Goal: Check status: Check status

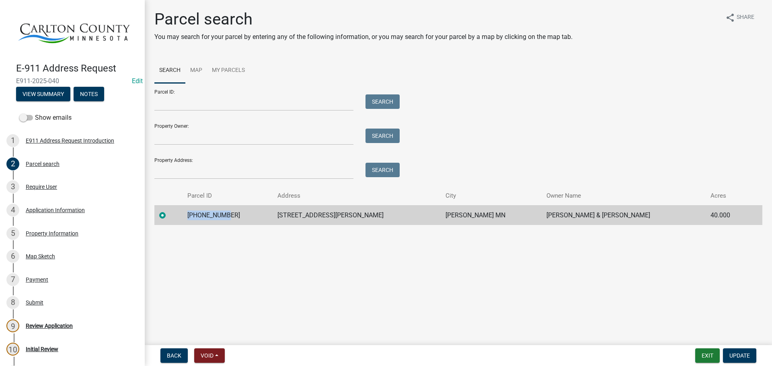
drag, startPoint x: 241, startPoint y: 215, endPoint x: 192, endPoint y: 217, distance: 49.1
click at [191, 220] on tr "[PHONE_NUMBER] 1491 [PERSON_NAME] [PERSON_NAME] MN [PERSON_NAME] & [PERSON_NAME…" at bounding box center [458, 215] width 608 height 20
copy td "[PHONE_NUMBER]"
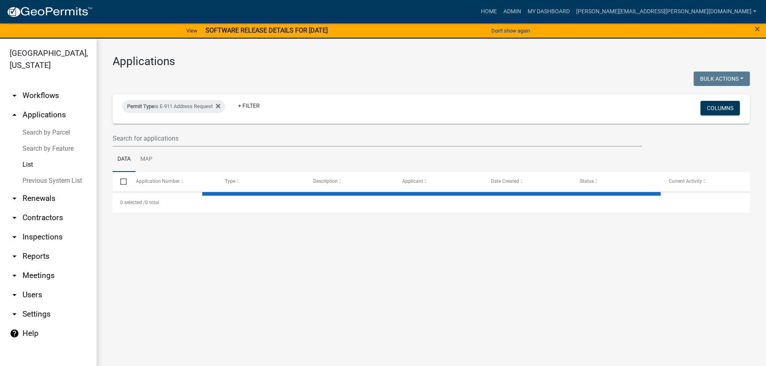
select select "3: 100"
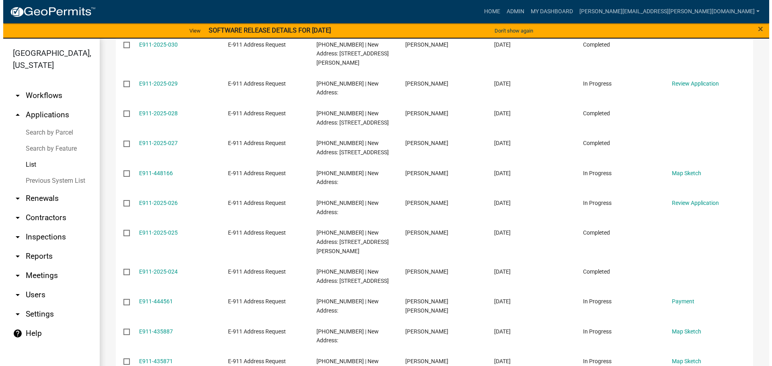
scroll to position [643, 0]
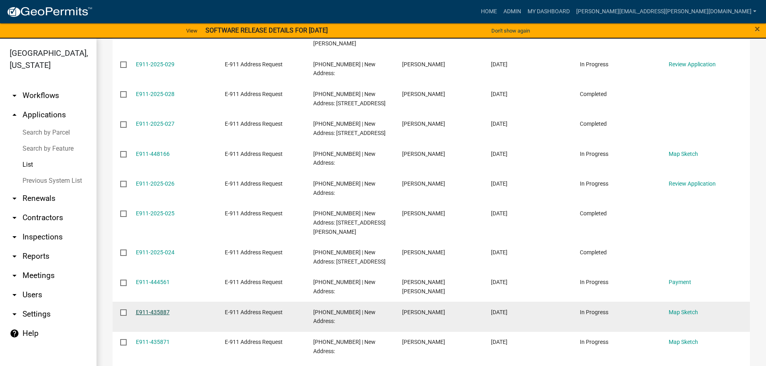
click at [160, 309] on link "E911-435887" at bounding box center [153, 312] width 34 height 6
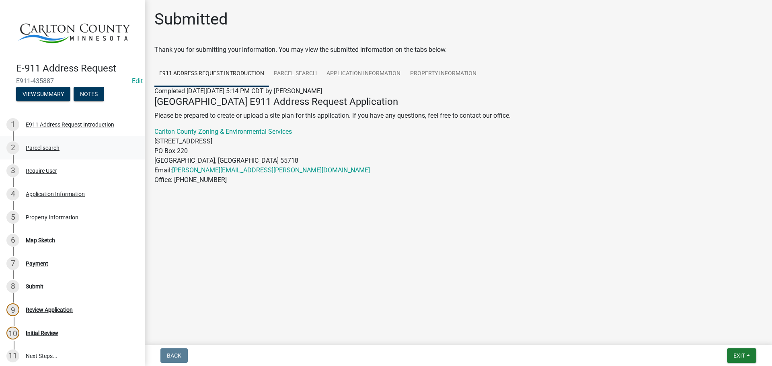
click at [52, 147] on div "Parcel search" at bounding box center [43, 148] width 34 height 6
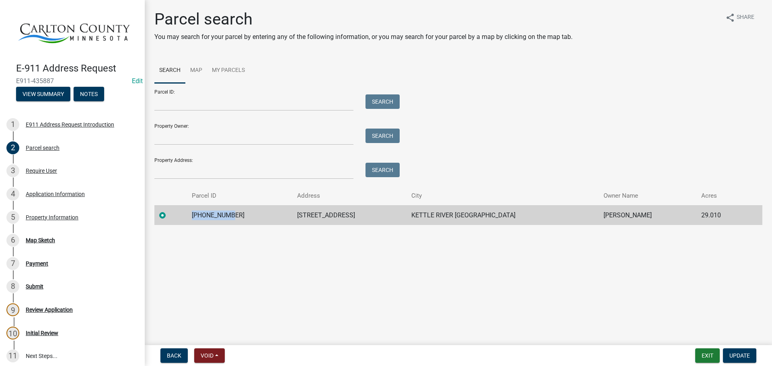
drag, startPoint x: 235, startPoint y: 215, endPoint x: 193, endPoint y: 219, distance: 42.3
click at [193, 219] on td "[PHONE_NUMBER]" at bounding box center [239, 215] width 105 height 20
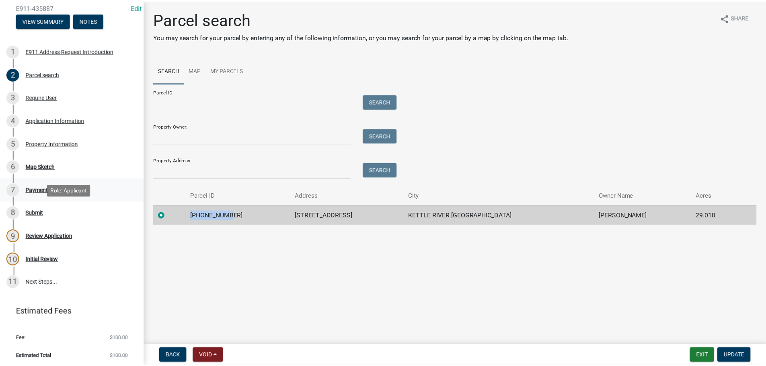
scroll to position [74, 0]
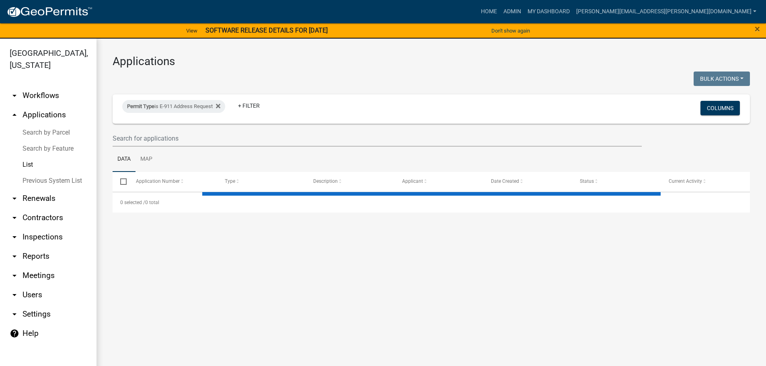
select select "3: 100"
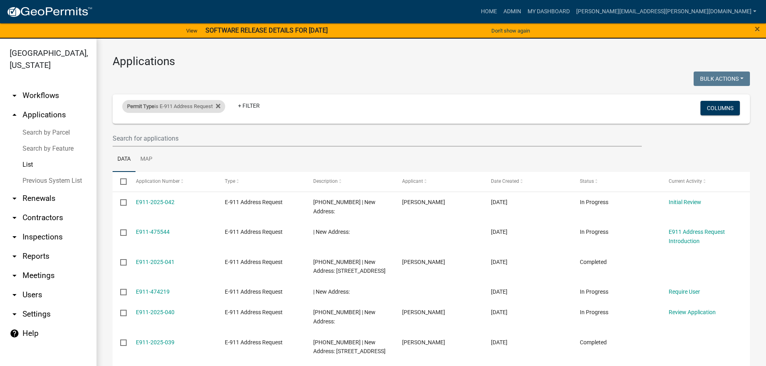
click at [225, 107] on div "Permit Type is E-911 Address Request" at bounding box center [173, 106] width 103 height 13
select select "89aa8290-0064-4f09-b800-24f466b336c2"
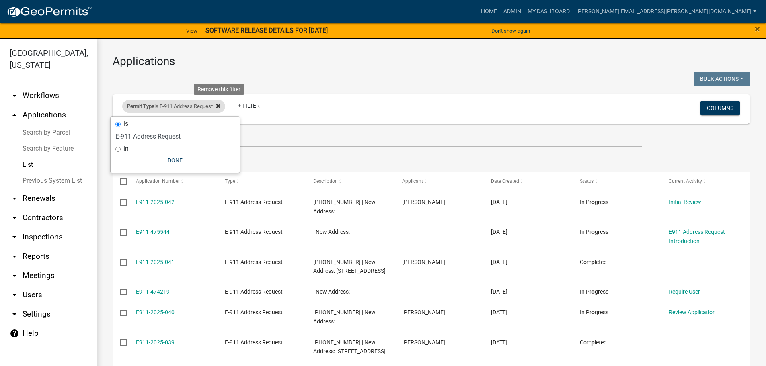
click at [220, 108] on icon at bounding box center [218, 106] width 4 height 6
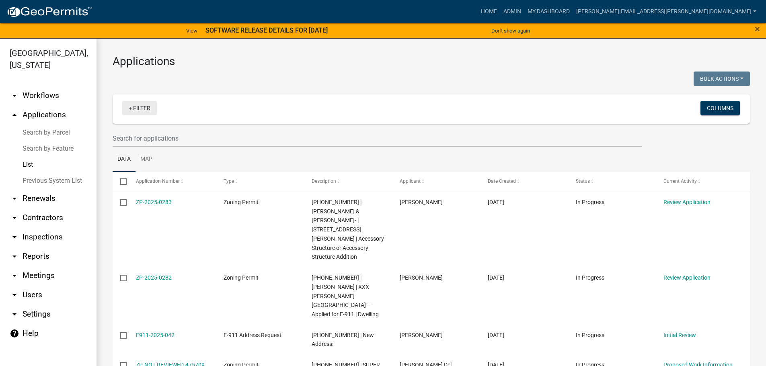
click at [139, 109] on link "+ Filter" at bounding box center [139, 108] width 35 height 14
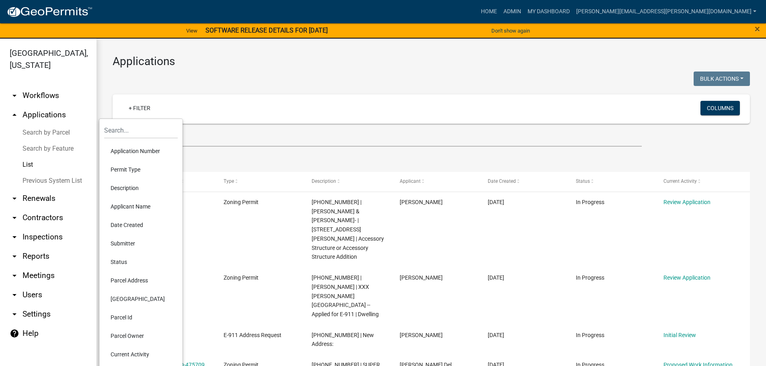
click at [135, 170] on li "Permit Type" at bounding box center [141, 169] width 74 height 18
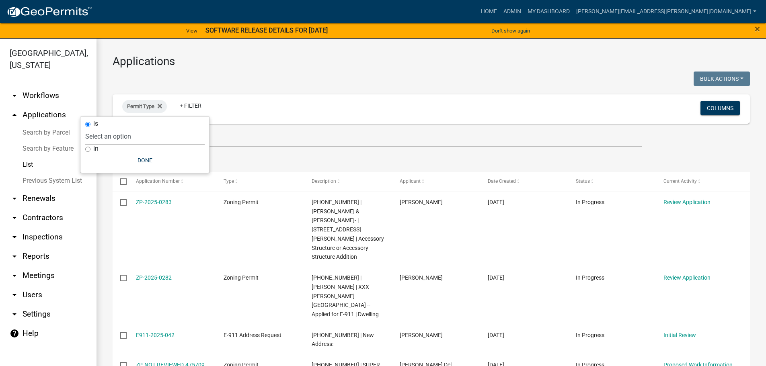
drag, startPoint x: 132, startPoint y: 134, endPoint x: 128, endPoint y: 136, distance: 4.5
click at [131, 134] on select "Select an option Copy Of - Short Term [PERSON_NAME] DRAFT - CUP/IUP Application…" at bounding box center [144, 136] width 119 height 16
select select "89aa8290-0064-4f09-b800-24f466b336c2"
click at [115, 128] on select "Select an option Copy Of - Short Term [PERSON_NAME] DRAFT - CUP/IUP Application…" at bounding box center [144, 136] width 119 height 16
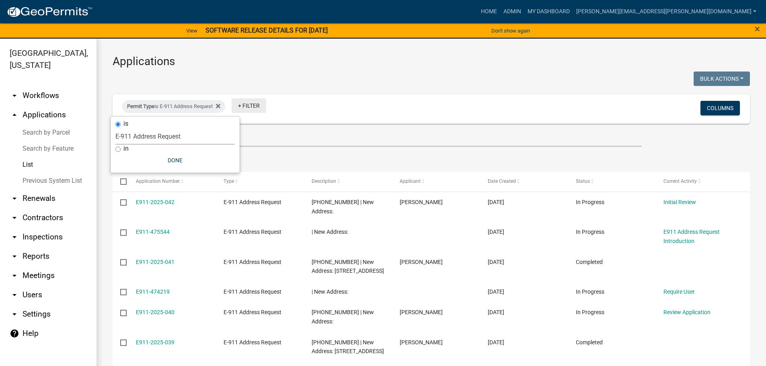
click at [254, 107] on link "+ Filter" at bounding box center [249, 105] width 35 height 14
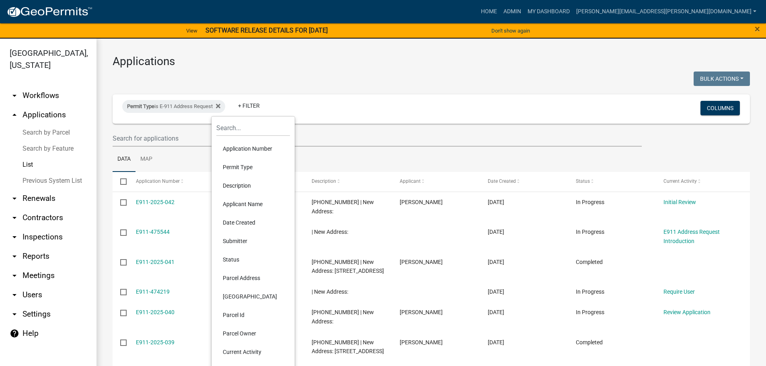
click at [237, 150] on li "Application Number" at bounding box center [253, 148] width 74 height 18
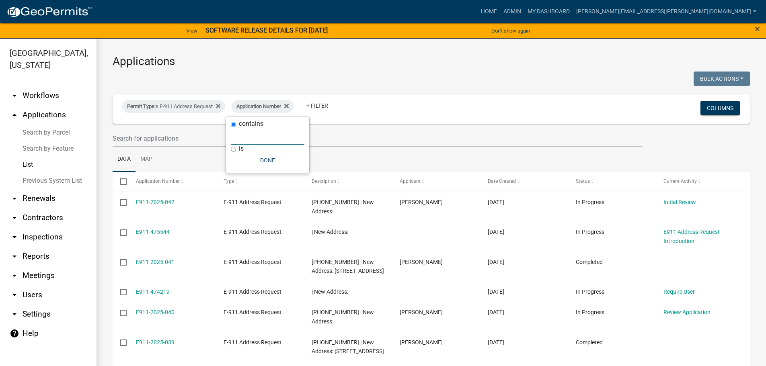
click at [245, 138] on input "text" at bounding box center [268, 136] width 74 height 16
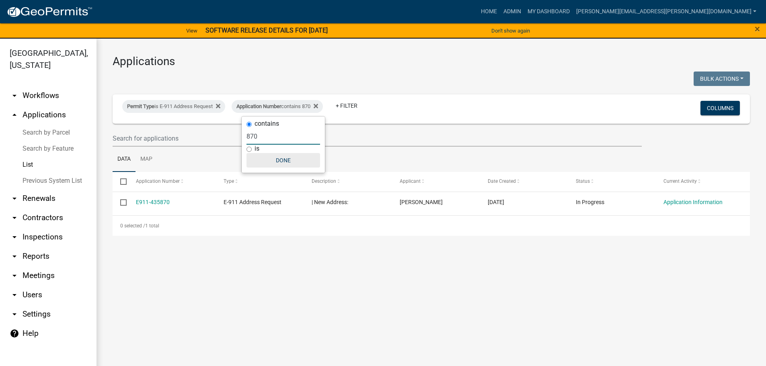
type input "870"
click at [279, 155] on button "Done" at bounding box center [283, 160] width 74 height 14
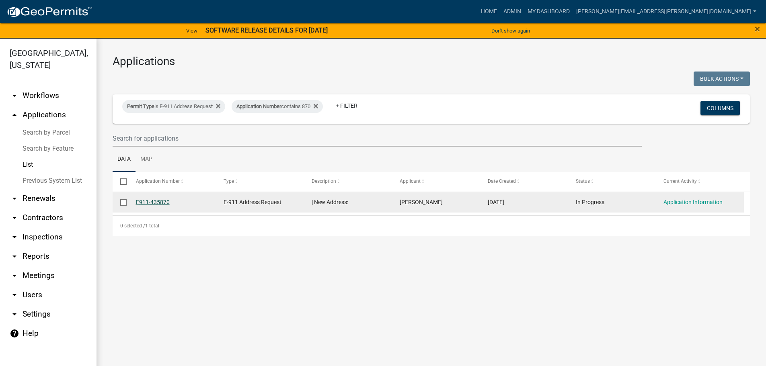
click at [164, 204] on link "E911-435870" at bounding box center [153, 202] width 34 height 6
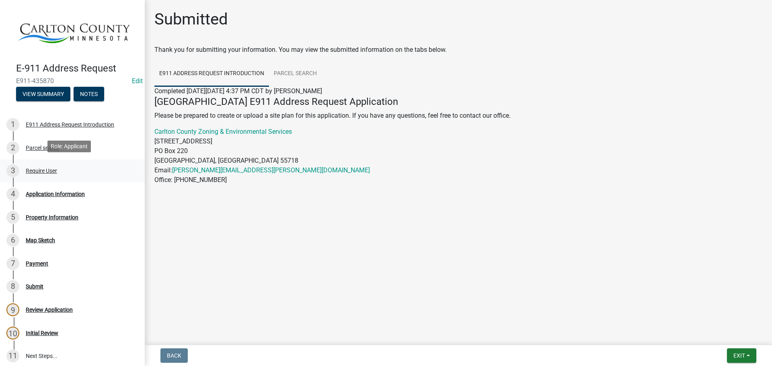
click at [46, 168] on div "Require User" at bounding box center [41, 171] width 31 height 6
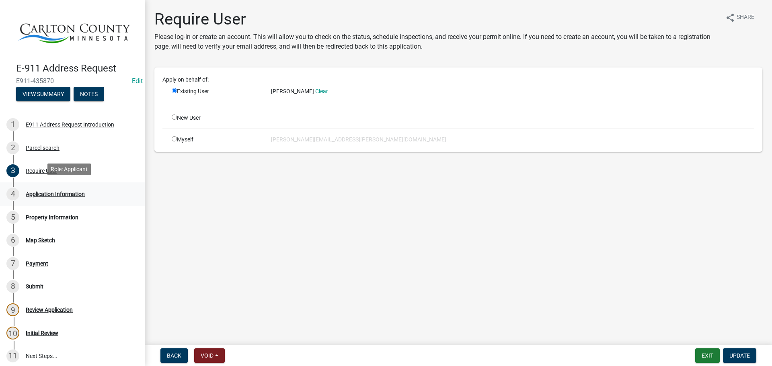
click at [54, 195] on div "Application Information" at bounding box center [55, 194] width 59 height 6
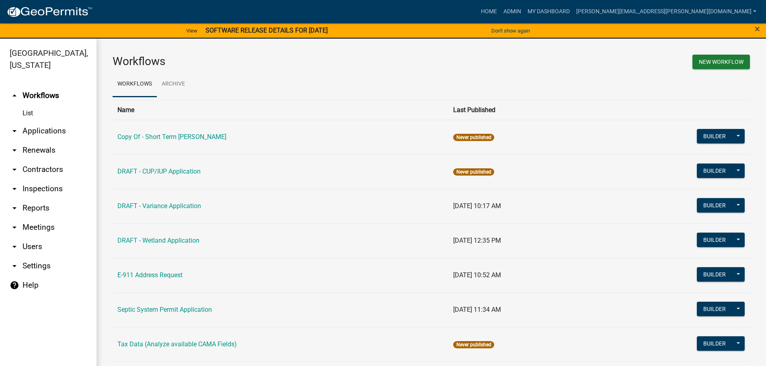
click at [62, 133] on link "arrow_drop_down Applications" at bounding box center [48, 130] width 96 height 19
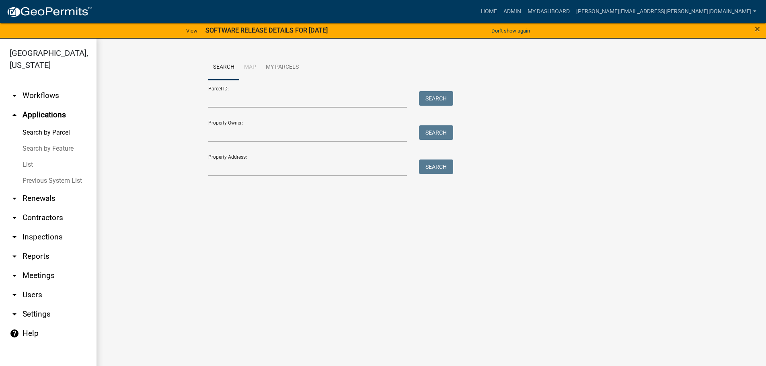
click at [33, 162] on link "List" at bounding box center [48, 165] width 96 height 16
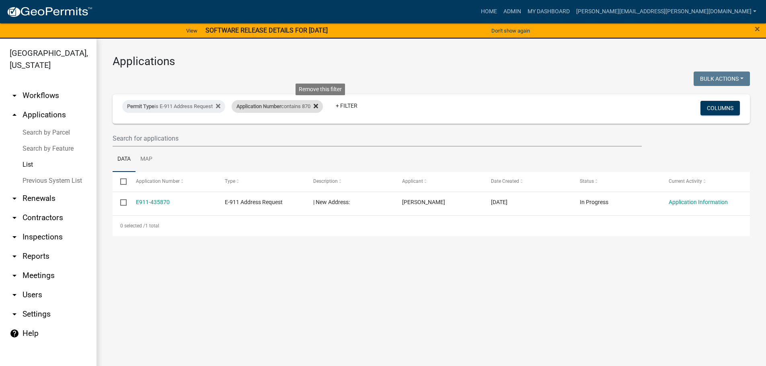
click at [318, 107] on icon at bounding box center [316, 106] width 4 height 6
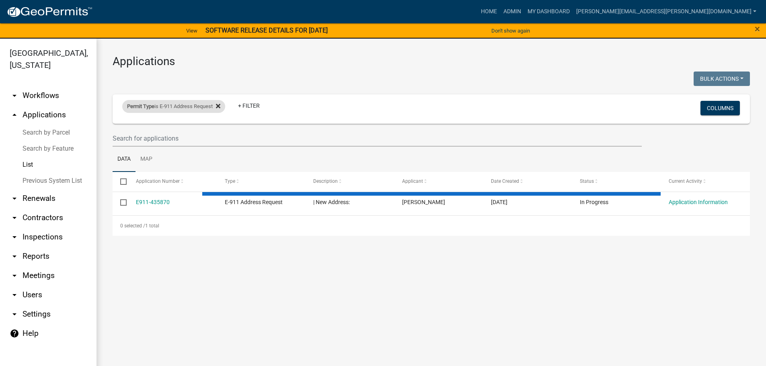
select select "3: 100"
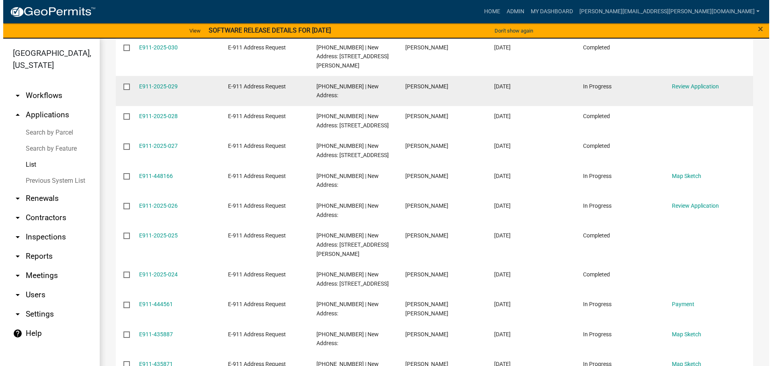
scroll to position [643, 0]
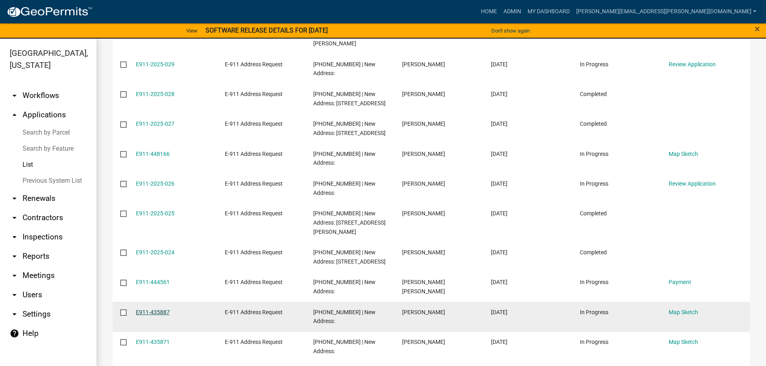
click at [150, 309] on link "E911-435887" at bounding box center [153, 312] width 34 height 6
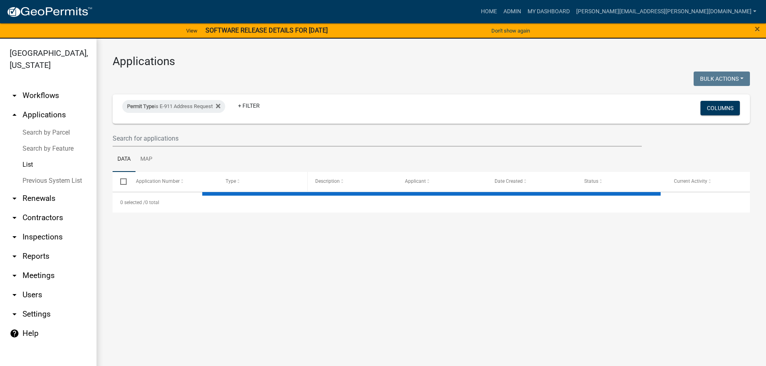
select select "3: 100"
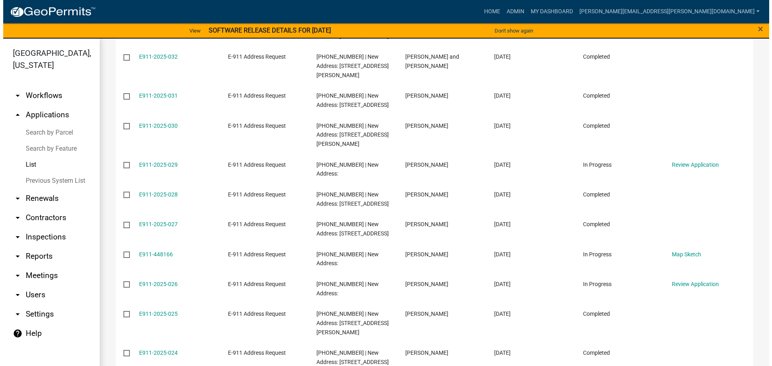
scroll to position [603, 0]
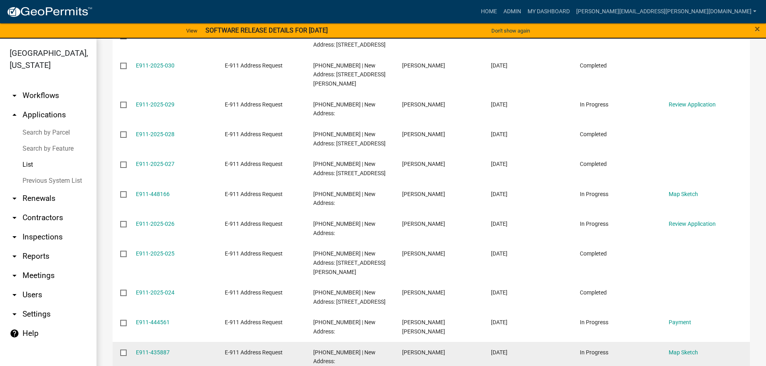
click at [135, 342] on datatable-body-cell "E911-435887" at bounding box center [172, 357] width 89 height 30
click at [139, 349] on link "E911-435887" at bounding box center [153, 352] width 34 height 6
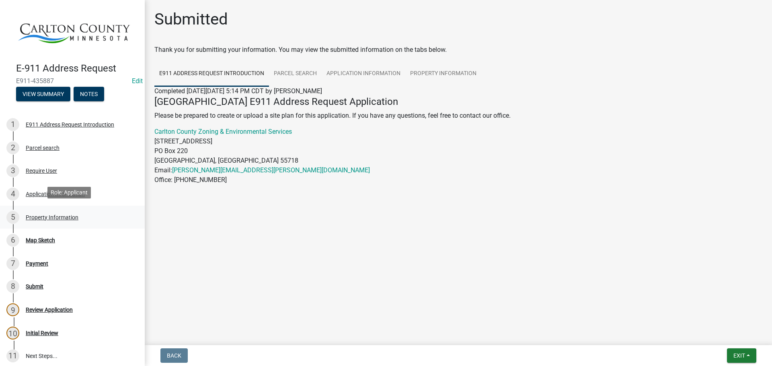
click at [47, 218] on div "5 Property Information" at bounding box center [68, 217] width 125 height 13
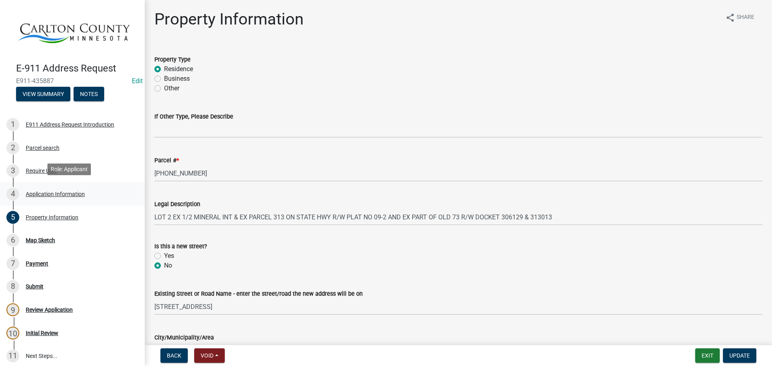
click at [47, 182] on link "4 Application Information" at bounding box center [72, 193] width 145 height 23
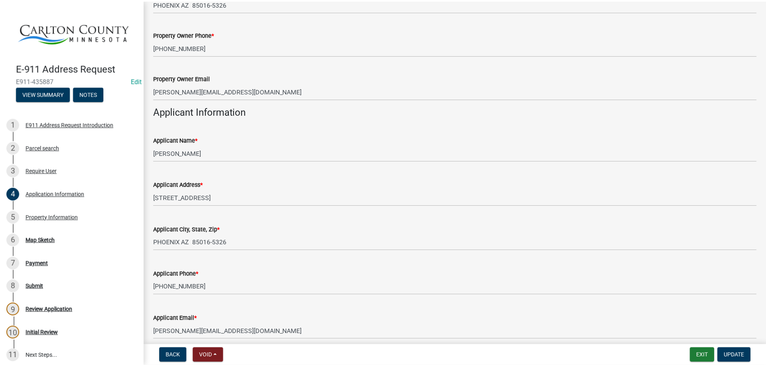
scroll to position [278, 0]
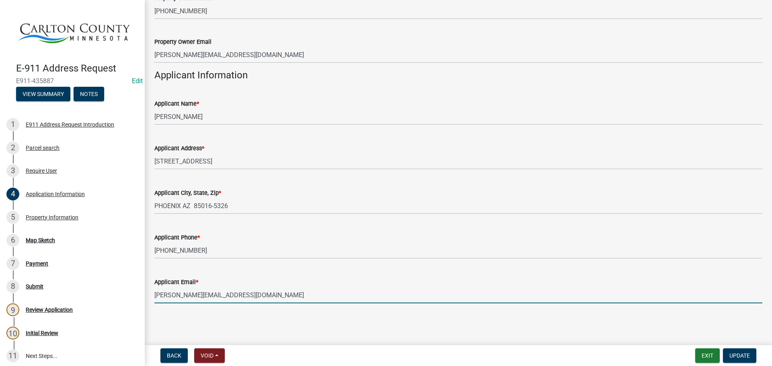
drag, startPoint x: 211, startPoint y: 293, endPoint x: 149, endPoint y: 295, distance: 62.7
click at [149, 295] on div "Applicant Email * [PERSON_NAME][EMAIL_ADDRESS][DOMAIN_NAME]" at bounding box center [458, 284] width 620 height 37
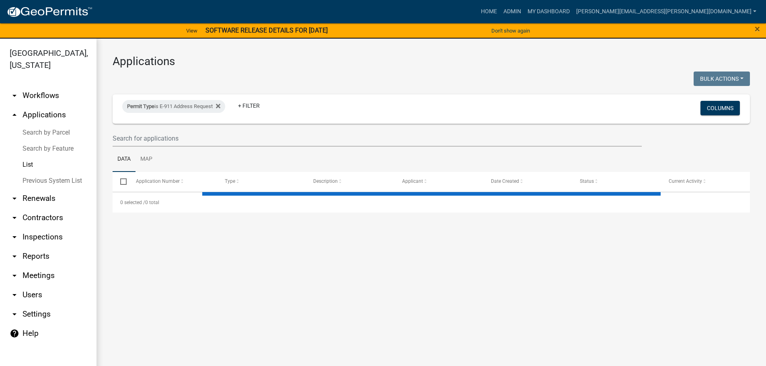
select select "3: 100"
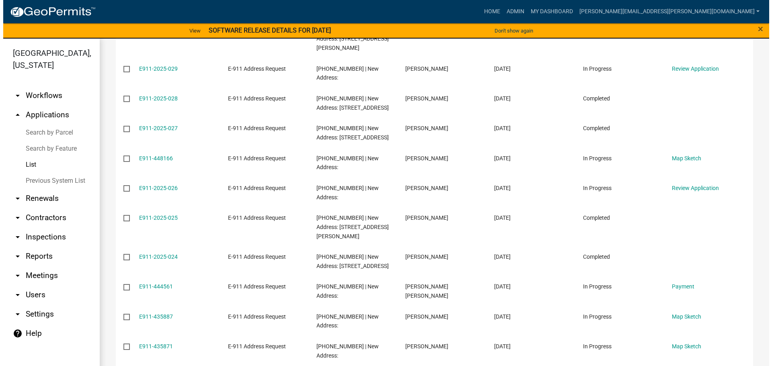
scroll to position [643, 0]
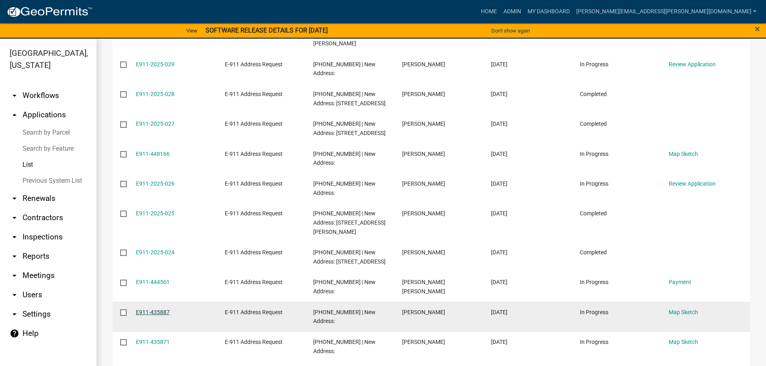
click at [157, 309] on link "E911-435887" at bounding box center [153, 312] width 34 height 6
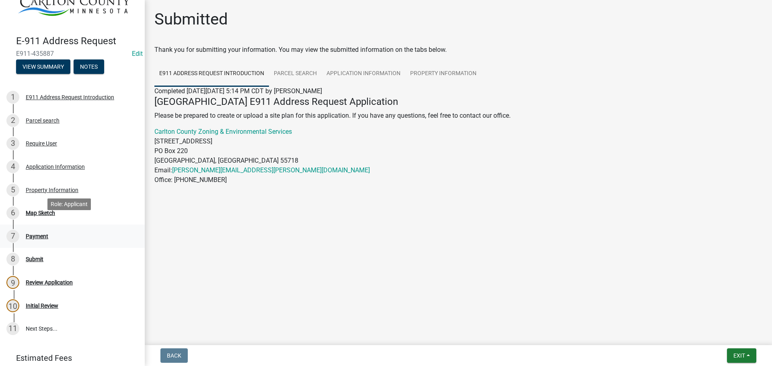
scroll to position [74, 0]
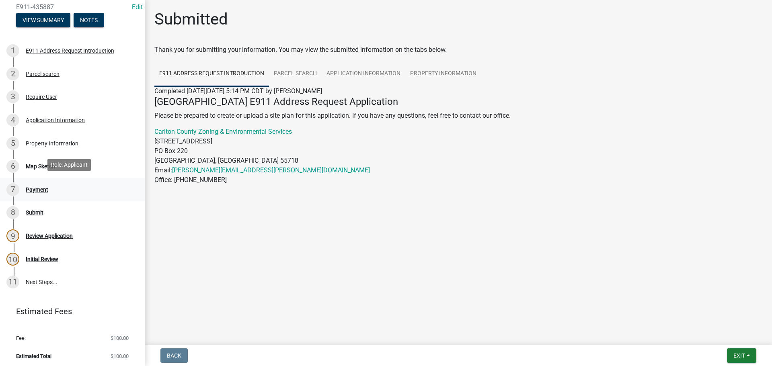
click at [38, 187] on div "Payment" at bounding box center [37, 190] width 23 height 6
click at [30, 180] on link "7 Payment" at bounding box center [72, 189] width 145 height 23
click at [33, 183] on div "7 Payment" at bounding box center [68, 189] width 125 height 13
click at [47, 167] on div "6 Map Sketch" at bounding box center [68, 166] width 125 height 13
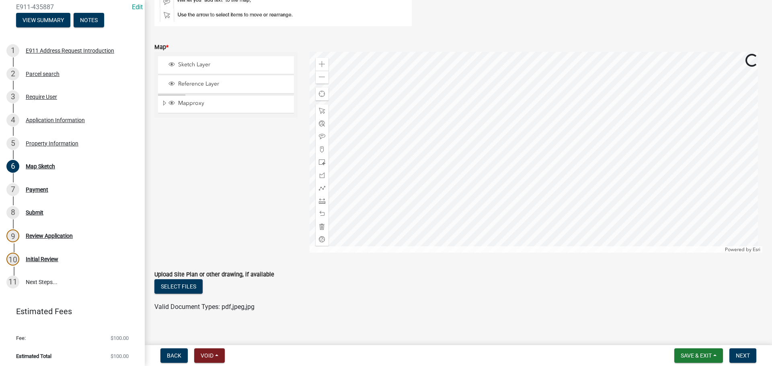
scroll to position [145, 0]
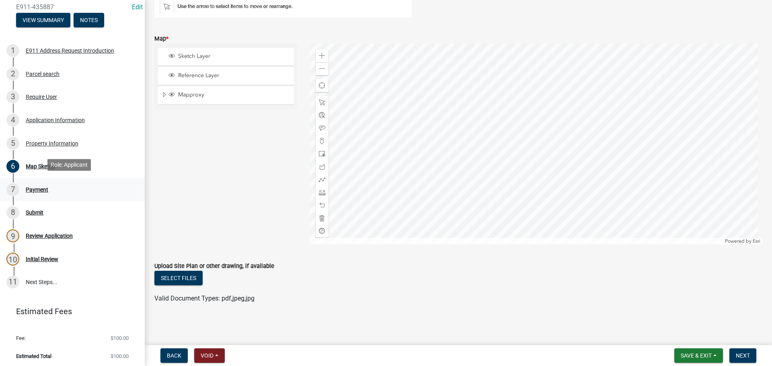
click at [38, 187] on div "Payment" at bounding box center [37, 190] width 23 height 6
click at [747, 354] on span "Next" at bounding box center [743, 355] width 14 height 6
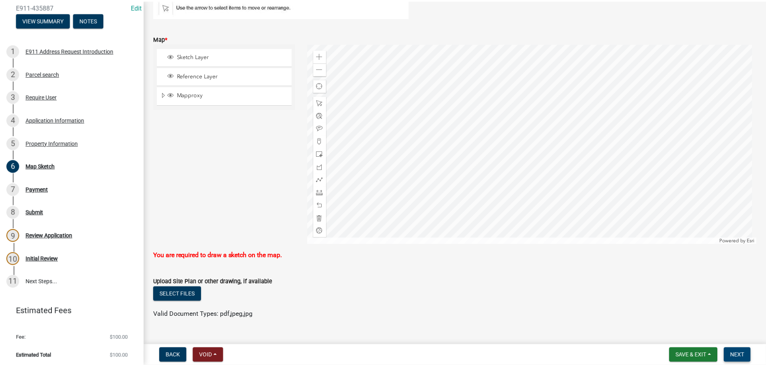
scroll to position [161, 0]
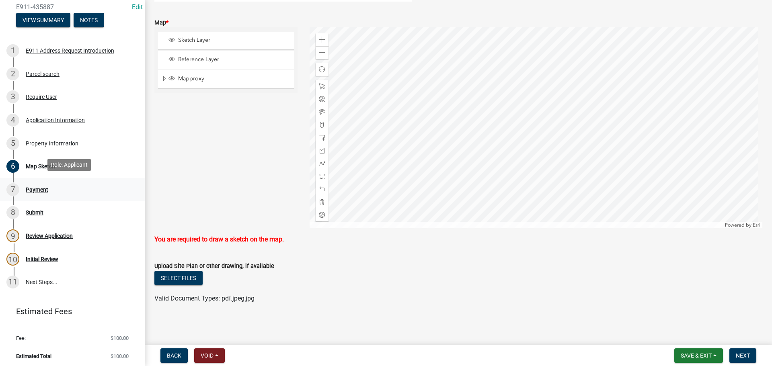
click at [25, 186] on div "7 Payment" at bounding box center [68, 189] width 125 height 13
click at [28, 206] on div "8 Submit" at bounding box center [68, 212] width 125 height 13
click at [35, 189] on div "Payment" at bounding box center [37, 190] width 23 height 6
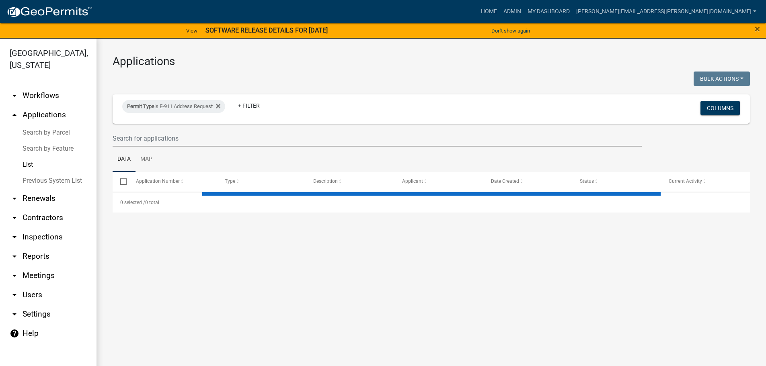
select select "3: 100"
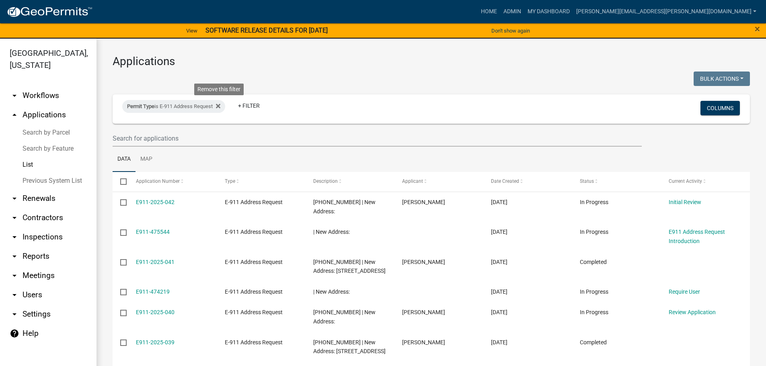
click at [220, 107] on icon at bounding box center [218, 106] width 4 height 6
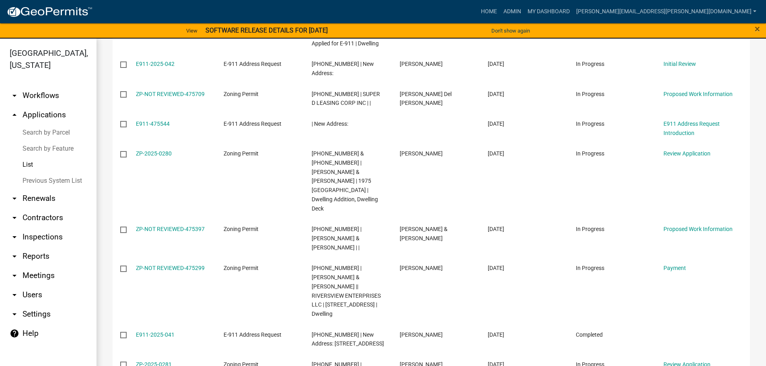
scroll to position [201, 0]
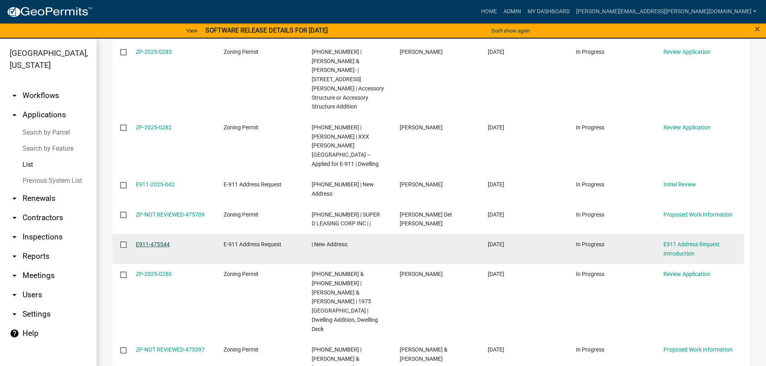
click at [149, 241] on link "E911-475544" at bounding box center [153, 244] width 34 height 6
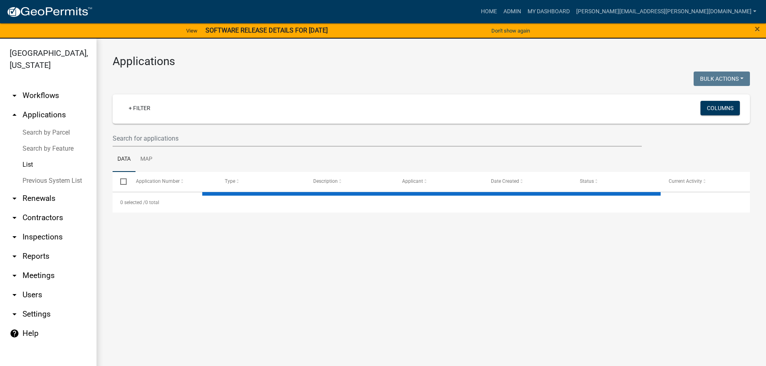
select select "3: 100"
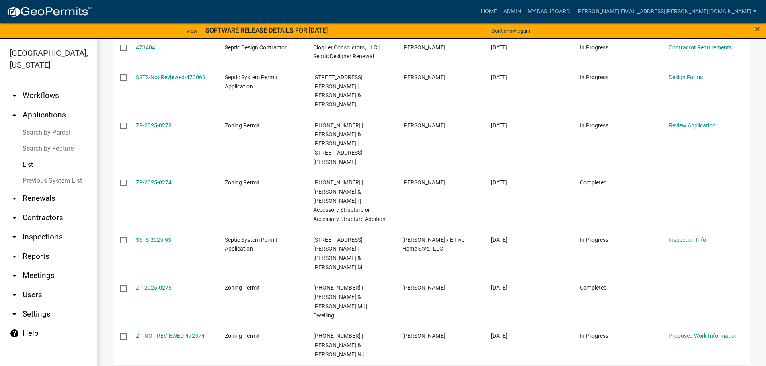
scroll to position [1487, 0]
